Goal: Transaction & Acquisition: Purchase product/service

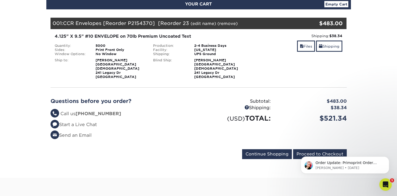
scroll to position [62, 0]
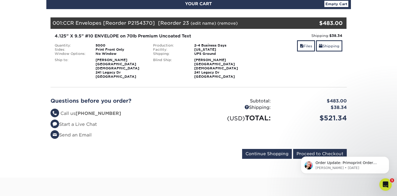
click at [322, 149] on body "Order Update: Primoprint Order 231128-34017-86534 Good Morning, [PERSON_NAME]. …" at bounding box center [345, 164] width 100 height 32
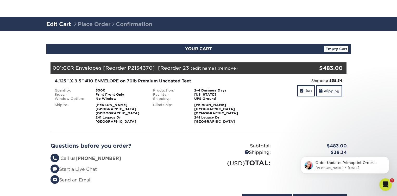
scroll to position [119, 0]
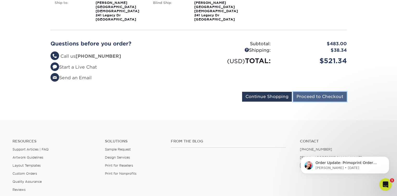
click at [308, 92] on input "Proceed to Checkout" at bounding box center [320, 97] width 54 height 10
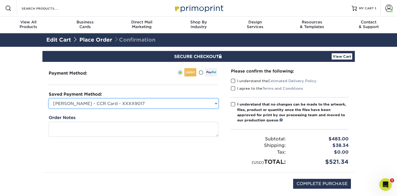
click at [217, 103] on select "Robin Preisman - CCR Card - XXXX9017 New Credit Card" at bounding box center [134, 104] width 170 height 10
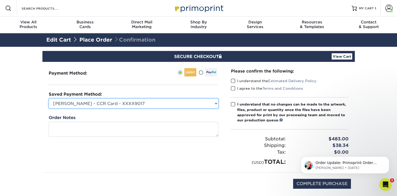
select select
click at [49, 99] on select "Robin Preisman - CCR Card - XXXX9017 New Credit Card" at bounding box center [134, 104] width 170 height 10
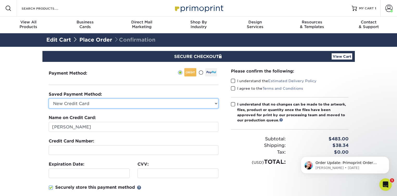
click at [166, 104] on select "Robin Preisman - CCR Card - XXXX9017 New Credit Card" at bounding box center [134, 104] width 170 height 10
click at [49, 99] on select "Robin Preisman - CCR Card - XXXX9017 New Credit Card" at bounding box center [134, 104] width 170 height 10
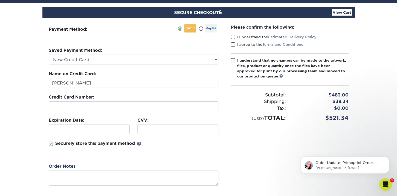
scroll to position [43, 0]
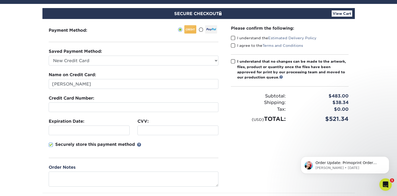
click at [232, 37] on span at bounding box center [233, 38] width 4 height 5
click at [0, 0] on input "I understand the Estimated Delivery Policy" at bounding box center [0, 0] width 0 height 0
click at [234, 46] on span at bounding box center [233, 45] width 4 height 5
click at [0, 0] on input "I agree to the Terms and Conditions" at bounding box center [0, 0] width 0 height 0
click at [234, 61] on span at bounding box center [233, 61] width 4 height 5
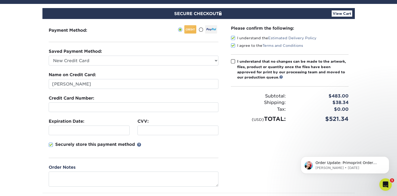
click at [0, 0] on input "I understand that no changes can be made to the artwork, files, product or quan…" at bounding box center [0, 0] width 0 height 0
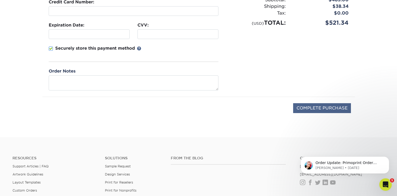
scroll to position [154, 0]
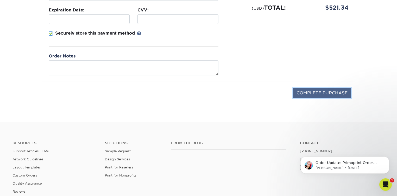
click at [312, 94] on input "COMPLETE PURCHASE" at bounding box center [322, 93] width 58 height 10
type input "PROCESSING, PLEASE WAIT..."
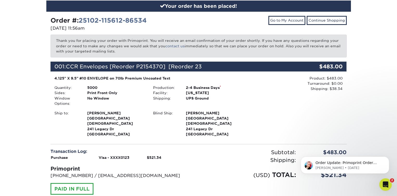
scroll to position [198, 0]
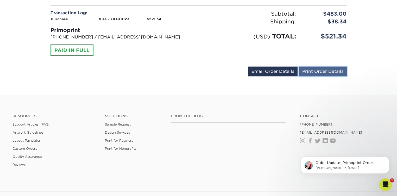
click at [332, 67] on link "Print Order Details" at bounding box center [323, 72] width 48 height 10
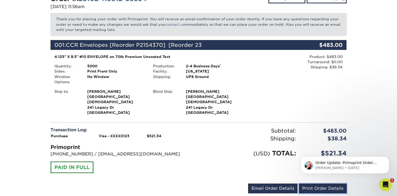
scroll to position [0, 0]
